Goal: Task Accomplishment & Management: Use online tool/utility

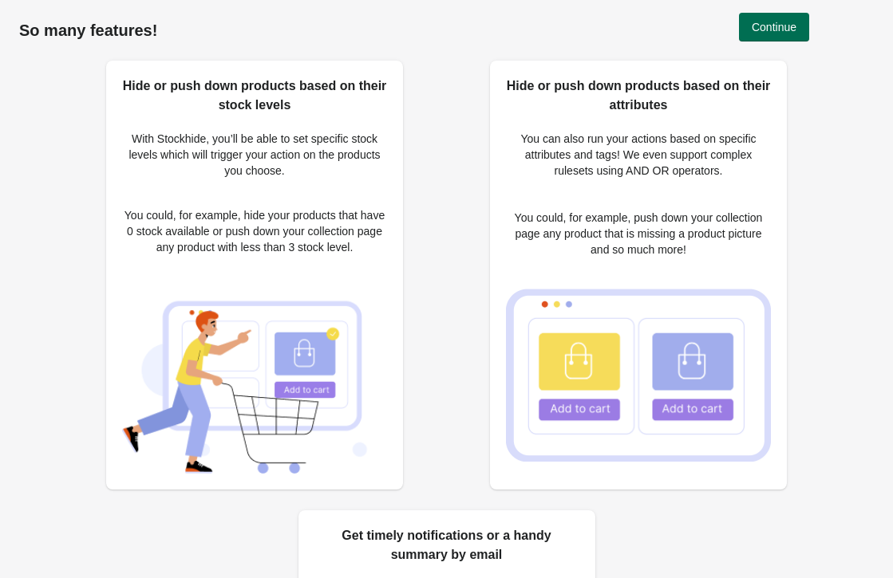
click at [790, 40] on button "Continue" at bounding box center [774, 27] width 70 height 29
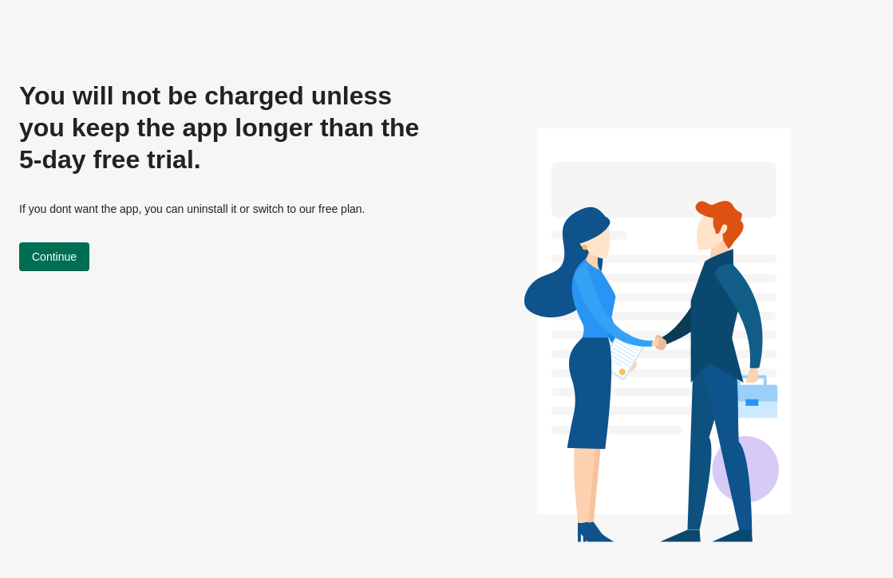
click at [73, 250] on span "Continue" at bounding box center [54, 256] width 45 height 13
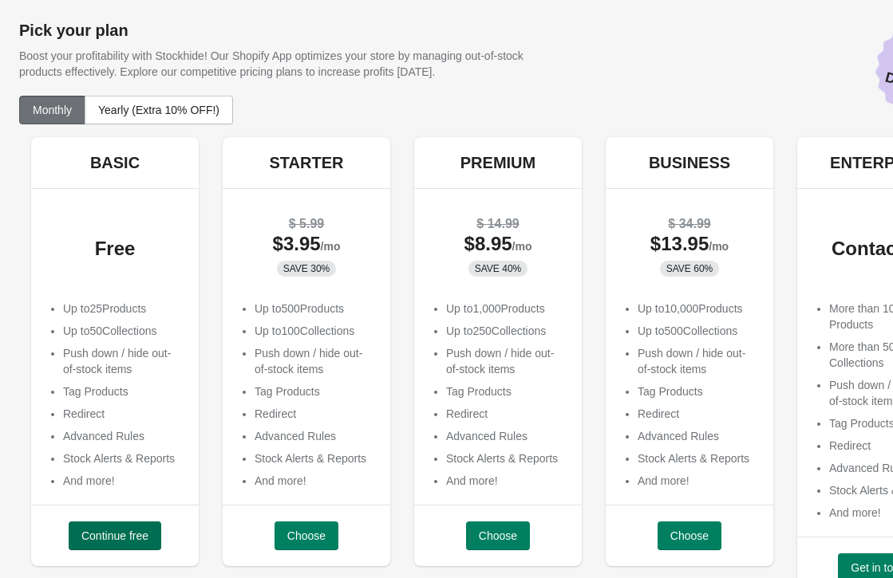
click at [134, 530] on span "Continue free" at bounding box center [114, 536] width 67 height 13
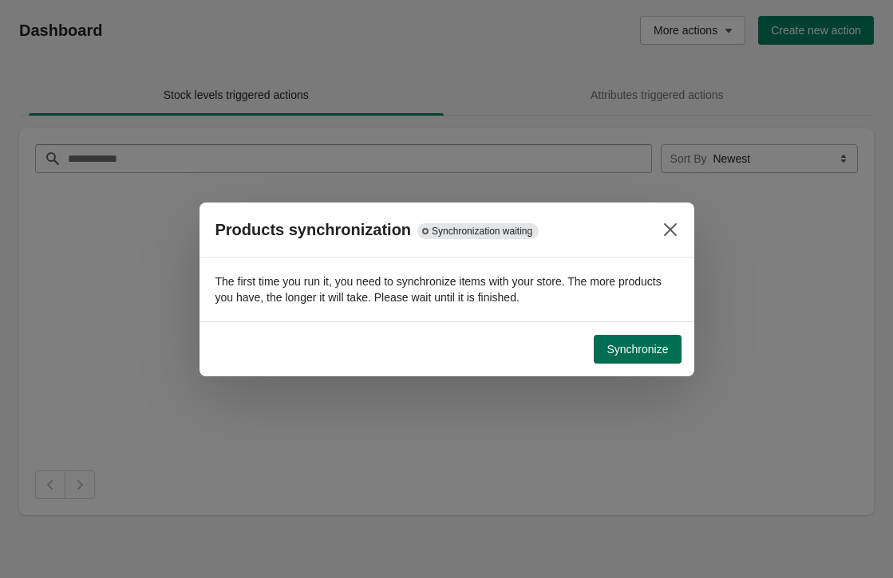
click at [620, 345] on span "Synchronize" at bounding box center [636, 349] width 61 height 13
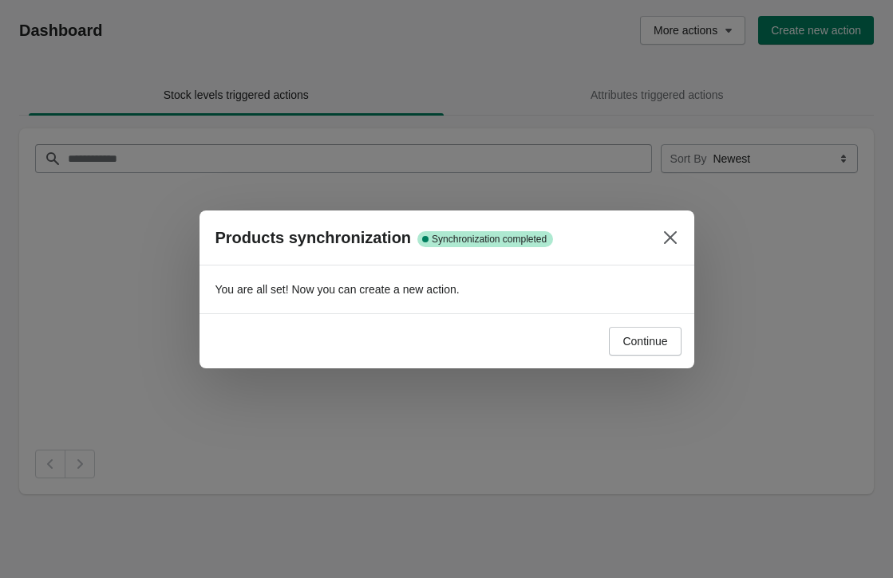
click at [622, 345] on span "Continue" at bounding box center [644, 341] width 45 height 13
